Goal: Understand site structure: Grasp the organization and layout of the website

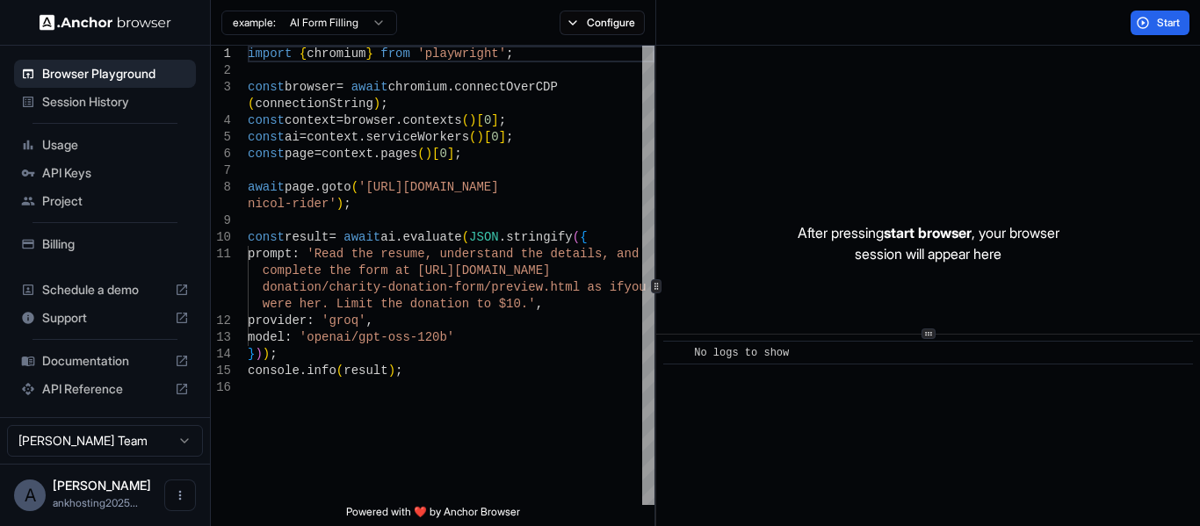
click at [76, 172] on span "API Keys" at bounding box center [115, 173] width 147 height 18
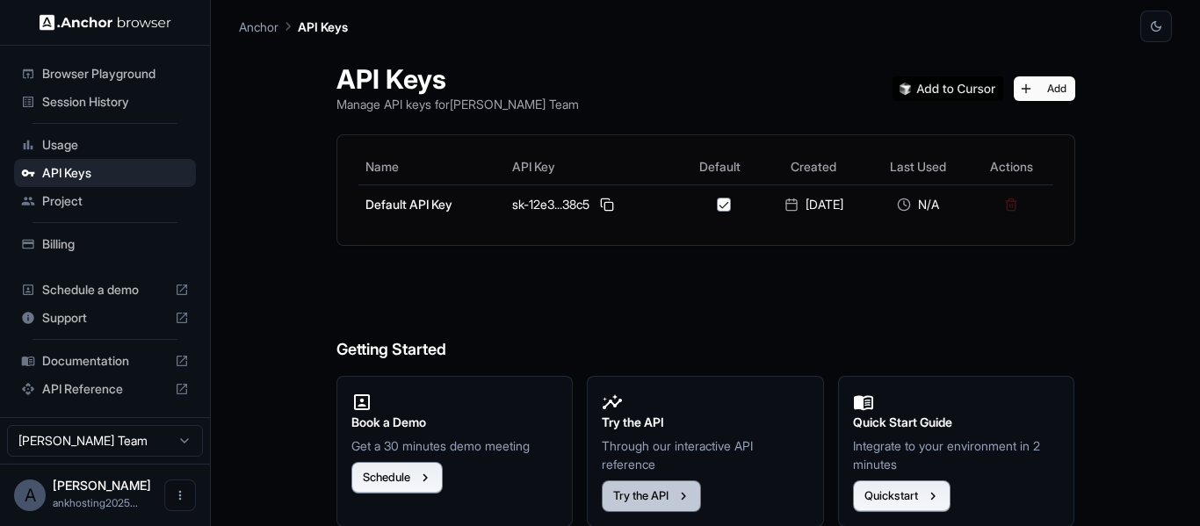
click at [655, 488] on button "Try the API" at bounding box center [651, 497] width 99 height 32
click at [74, 140] on span "Usage" at bounding box center [115, 145] width 147 height 18
